Goal: Register for event/course

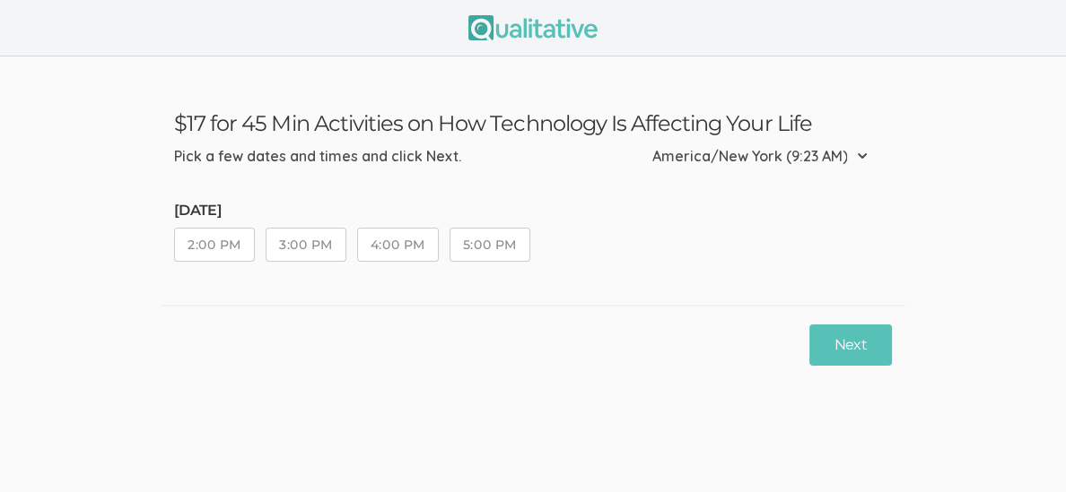
click at [216, 248] on button "2:00 PM" at bounding box center [214, 245] width 81 height 34
click at [317, 244] on button "3:00 PM" at bounding box center [306, 245] width 81 height 34
click at [198, 239] on button "2:00 PM" at bounding box center [214, 245] width 81 height 34
click at [854, 353] on button "Next" at bounding box center [850, 346] width 83 height 42
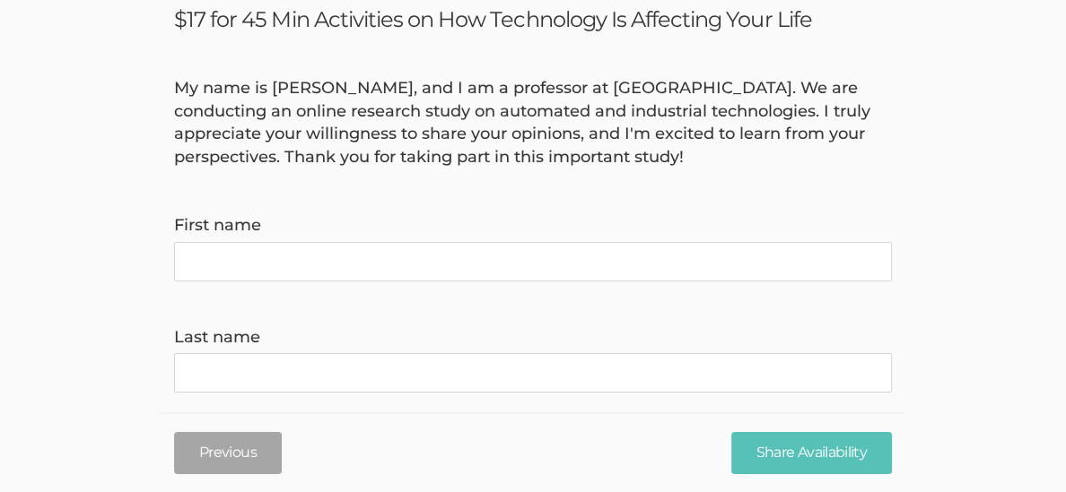
scroll to position [108, 0]
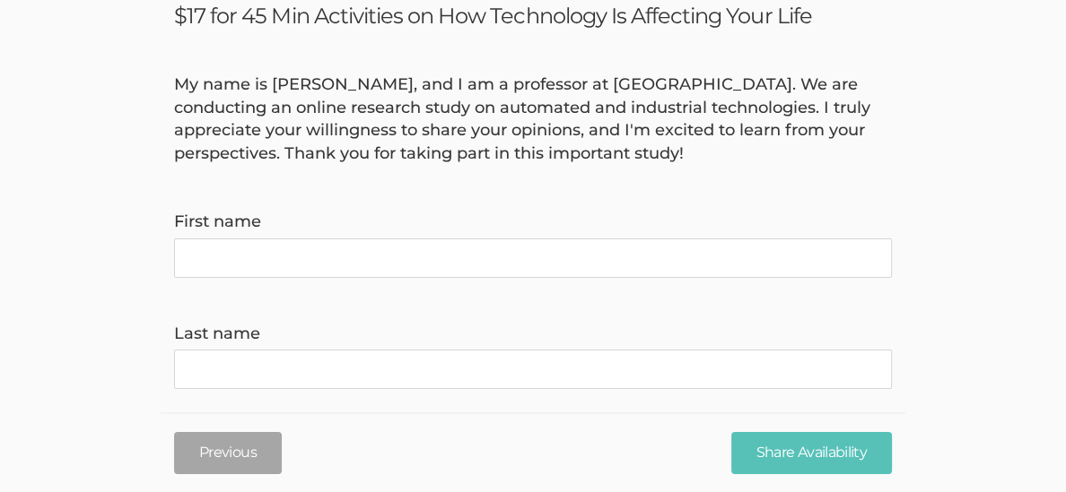
click at [246, 248] on name "First name" at bounding box center [533, 258] width 718 height 39
type name "[PERSON_NAME]"
type invite\) "[EMAIL_ADDRESS][DOMAIN_NAME]"
type time\) "9788024371"
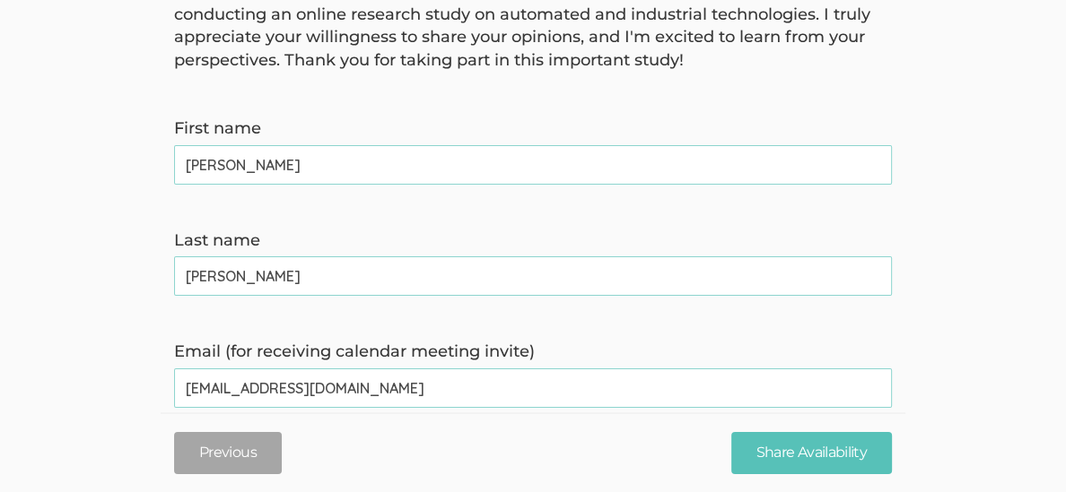
scroll to position [206, 0]
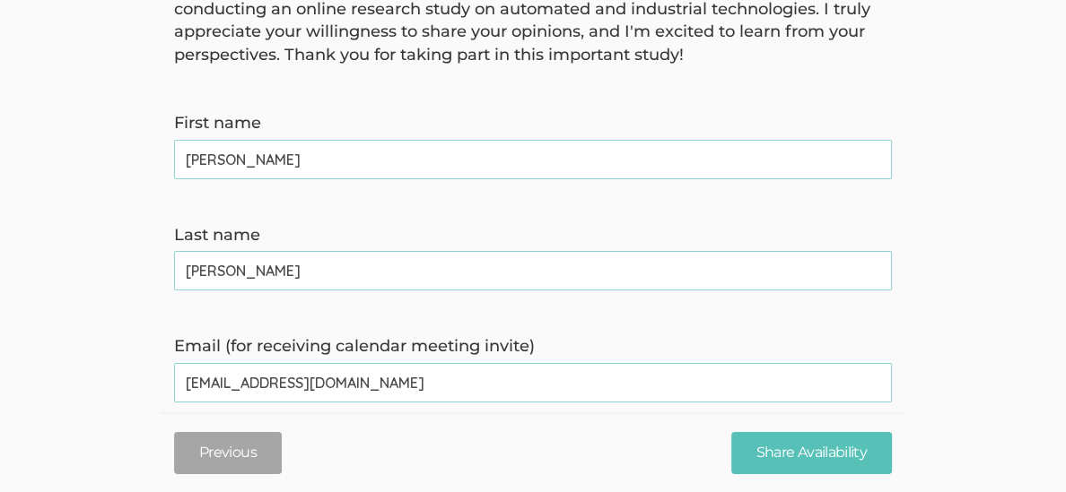
click at [193, 156] on name "[PERSON_NAME]" at bounding box center [533, 159] width 718 height 39
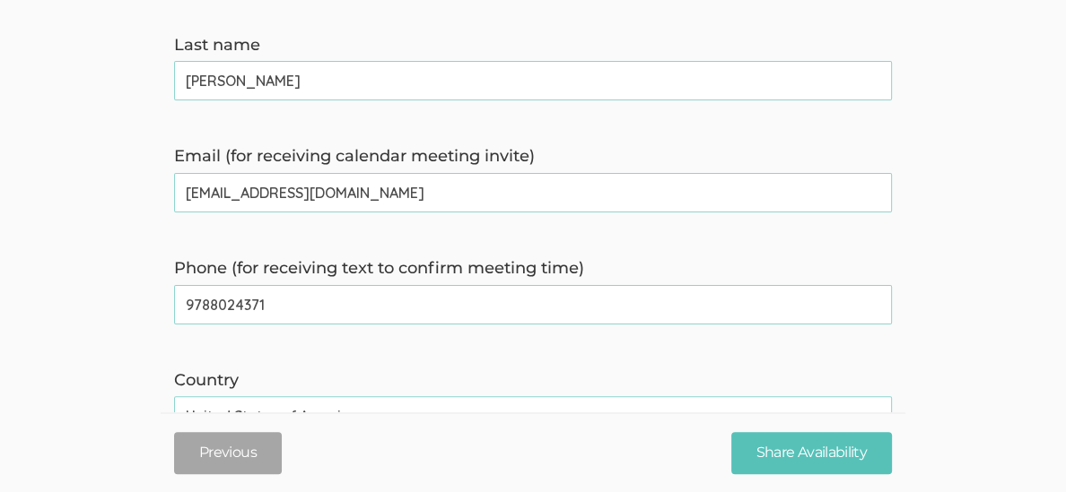
scroll to position [417, 0]
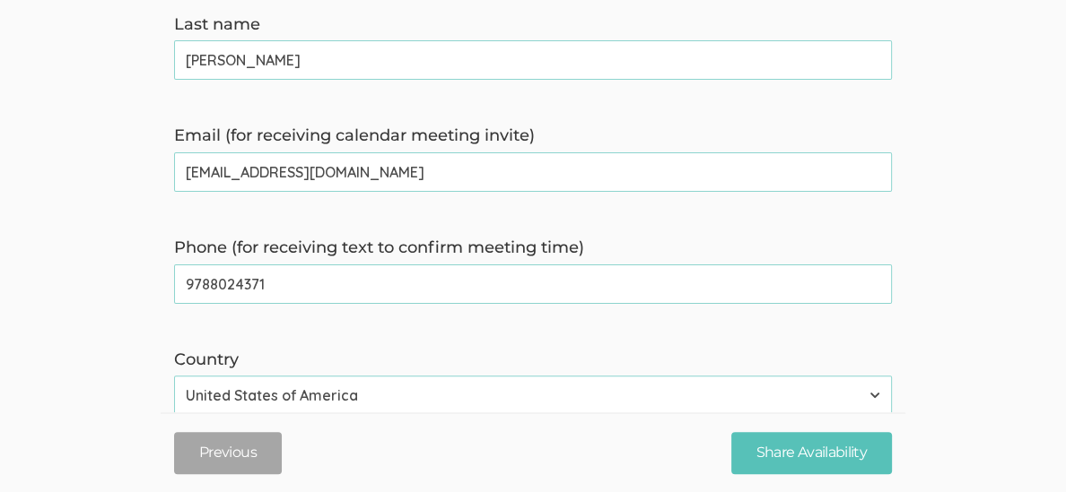
type name "[PERSON_NAME]"
click at [326, 170] on invite\) "[EMAIL_ADDRESS][DOMAIN_NAME]" at bounding box center [533, 171] width 718 height 39
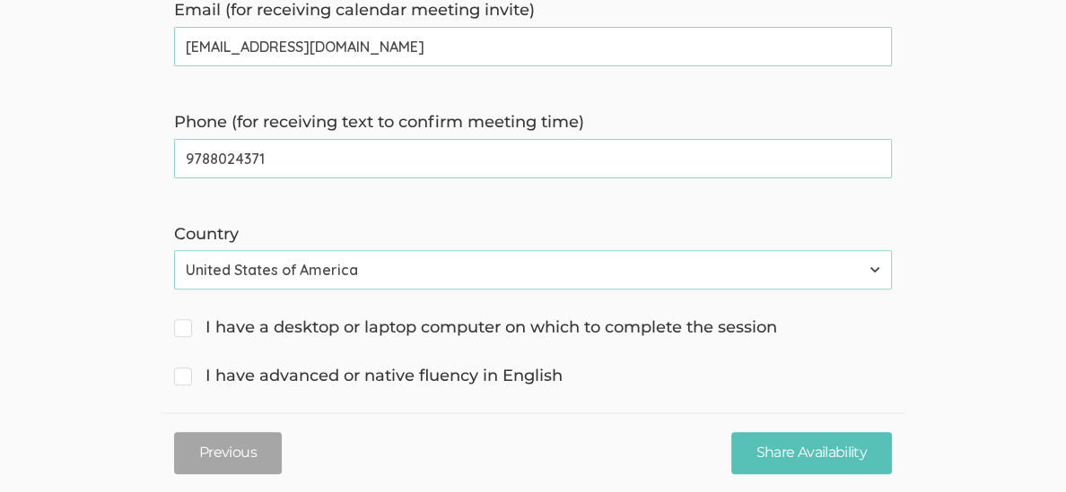
scroll to position [544, 0]
type invite\) "[EMAIL_ADDRESS][DOMAIN_NAME]"
click at [187, 329] on span "I have a desktop or laptop computer on which to complete the session" at bounding box center [475, 327] width 603 height 23
click at [186, 329] on input "I have a desktop or laptop computer on which to complete the session" at bounding box center [180, 325] width 12 height 12
checkbox input "true"
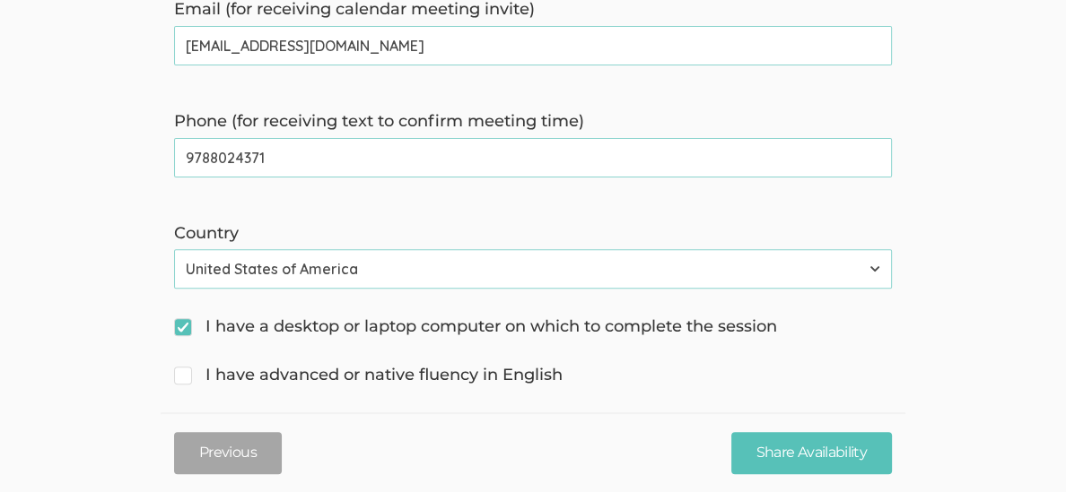
click at [184, 372] on input "I have advanced or native fluency in English" at bounding box center [180, 374] width 12 height 12
checkbox input "true"
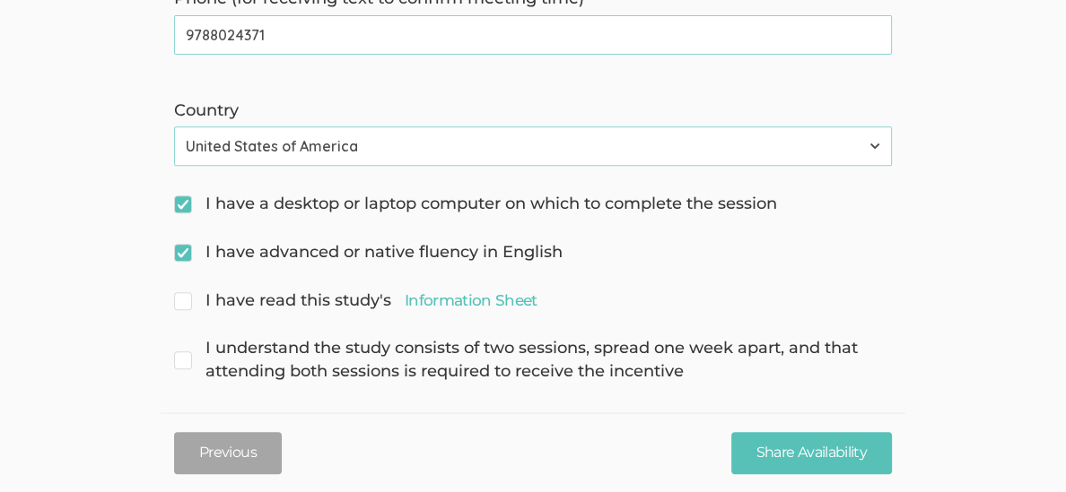
scroll to position [683, 0]
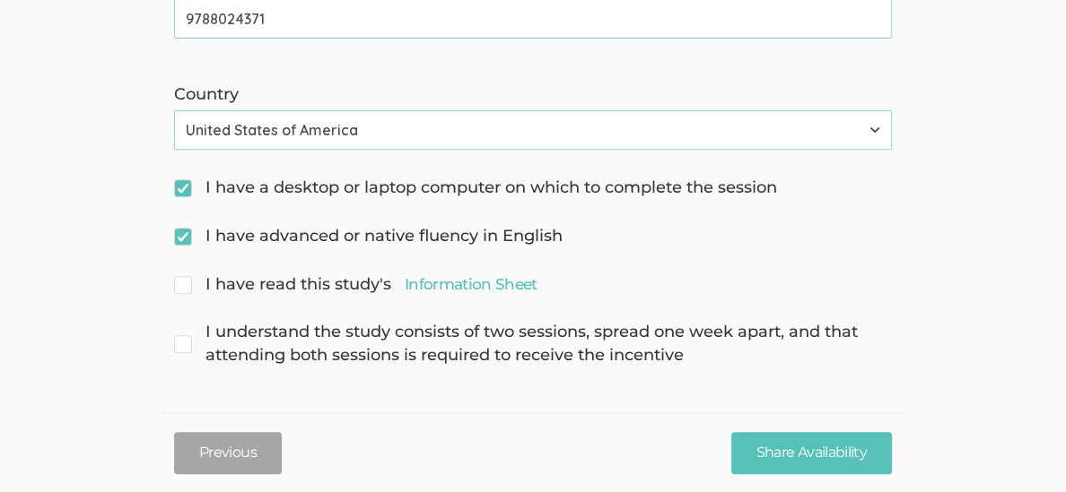
click at [183, 284] on input "I have read this study's Information Sheet" at bounding box center [180, 283] width 12 height 12
checkbox input "true"
click at [195, 346] on span "I understand the study consists of two sessions, spread one week apart, and tha…" at bounding box center [533, 344] width 718 height 46
click at [186, 336] on input "I understand the study consists of two sessions, spread one week apart, and tha…" at bounding box center [180, 331] width 12 height 12
checkbox input "true"
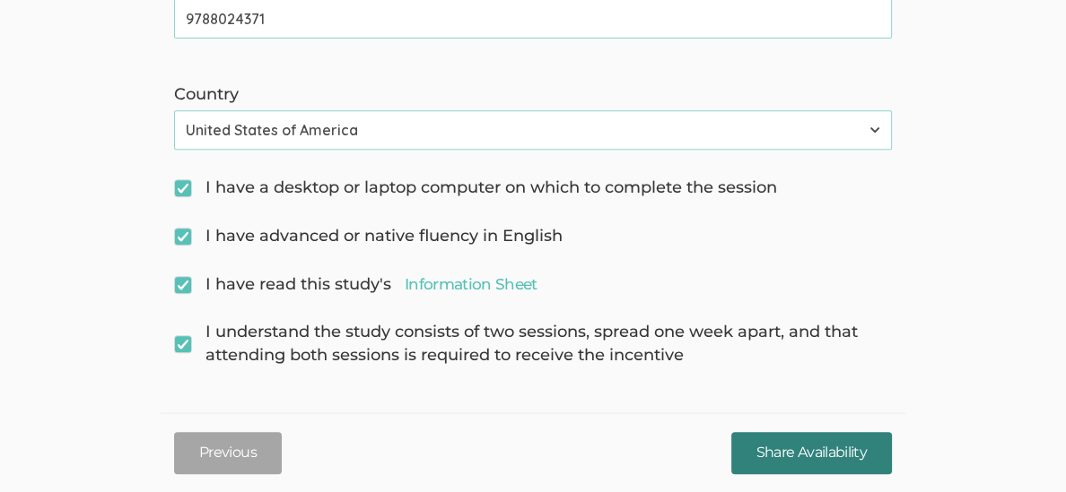
click at [781, 458] on input "Share Availability" at bounding box center [811, 453] width 161 height 42
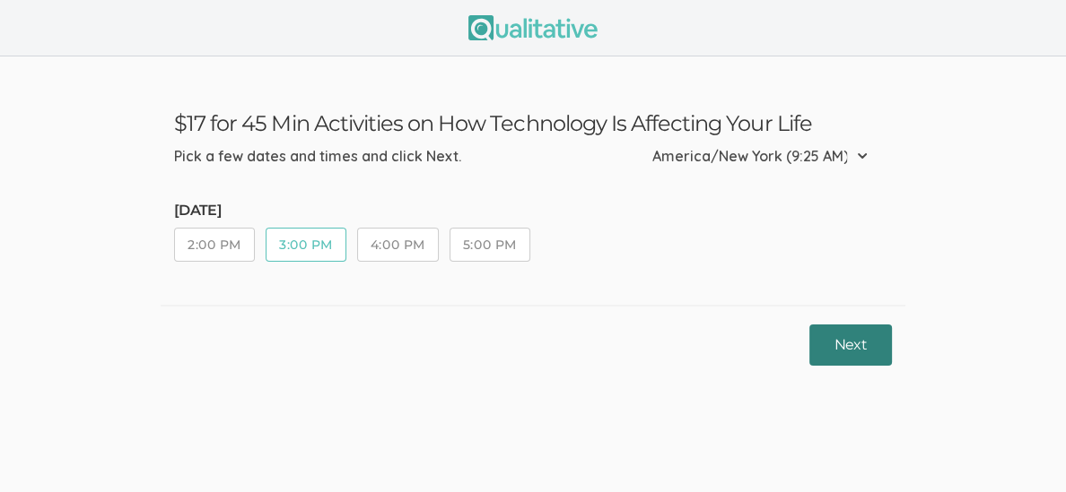
click at [827, 353] on button "Next" at bounding box center [850, 346] width 83 height 42
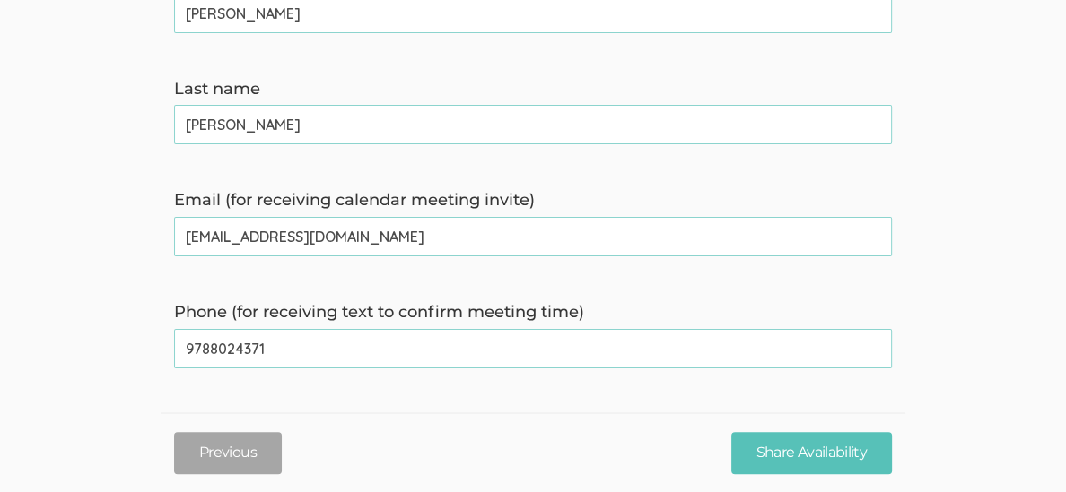
scroll to position [475, 0]
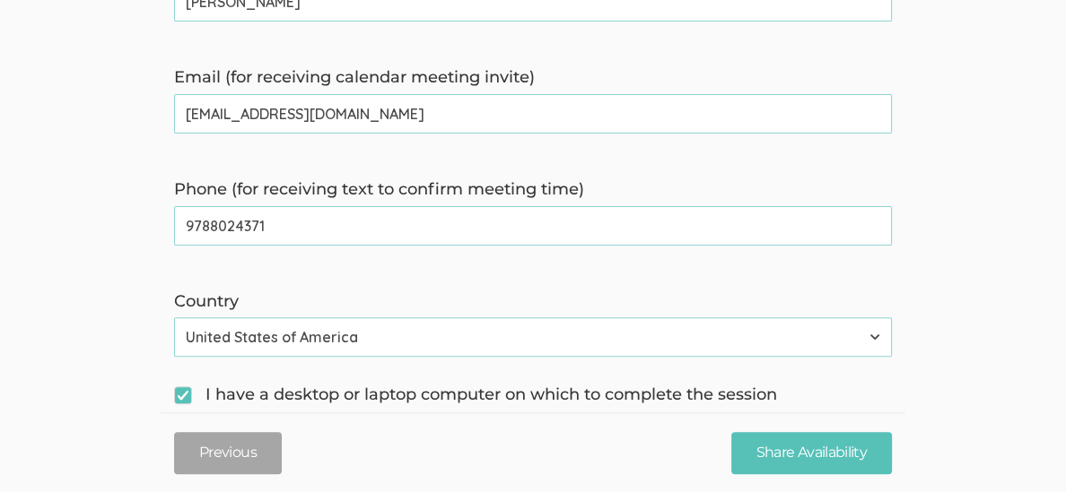
click at [288, 233] on time\) "9788024371" at bounding box center [533, 225] width 718 height 39
type time\) "9783055037"
click at [537, 266] on form "My name is [PERSON_NAME], and I am a professor at [GEOGRAPHIC_DATA]. We are con…" at bounding box center [533, 140] width 1066 height 869
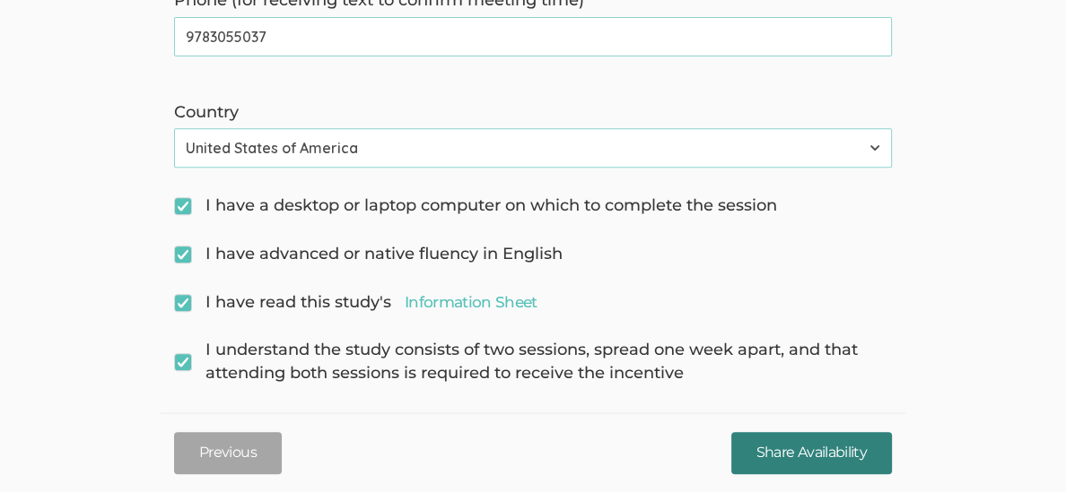
scroll to position [668, 0]
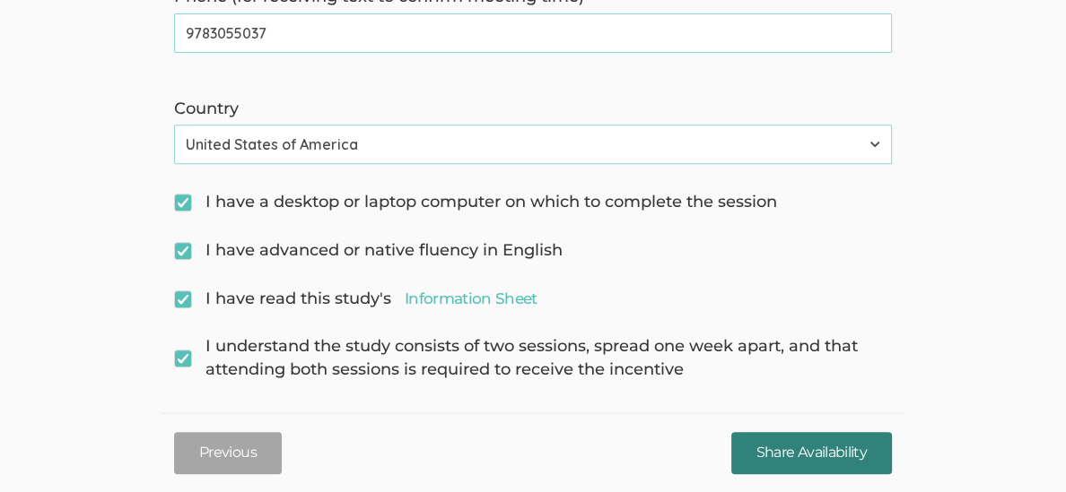
click at [821, 453] on input "Share Availability" at bounding box center [811, 453] width 161 height 42
